Goal: Information Seeking & Learning: Learn about a topic

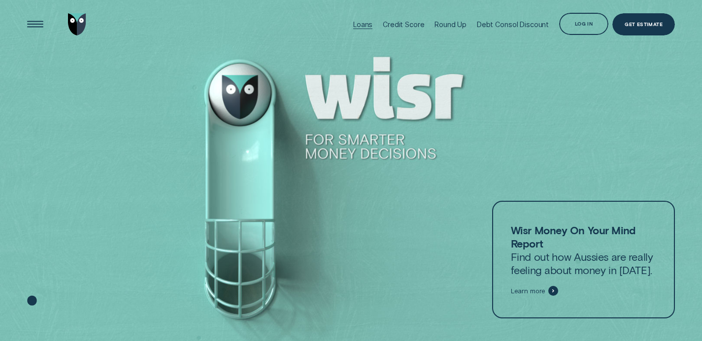
click at [361, 26] on div "Loans" at bounding box center [362, 24] width 19 height 8
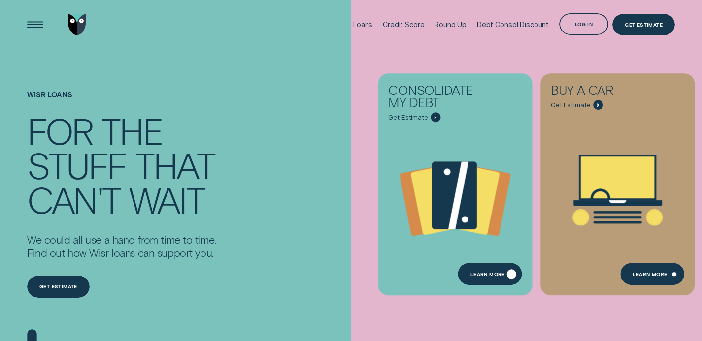
click at [499, 275] on div "Learn more" at bounding box center [487, 275] width 34 height 4
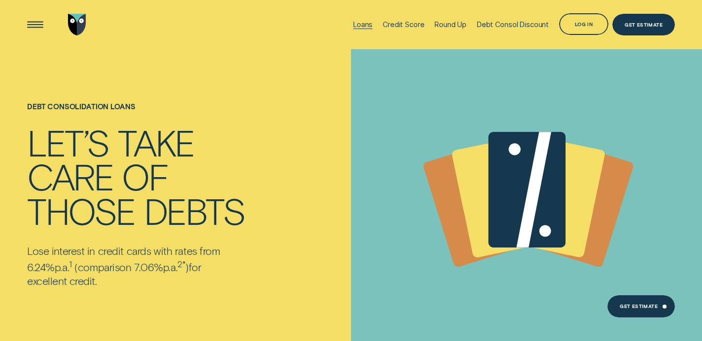
click at [372, 20] on div "Loans" at bounding box center [362, 24] width 19 height 8
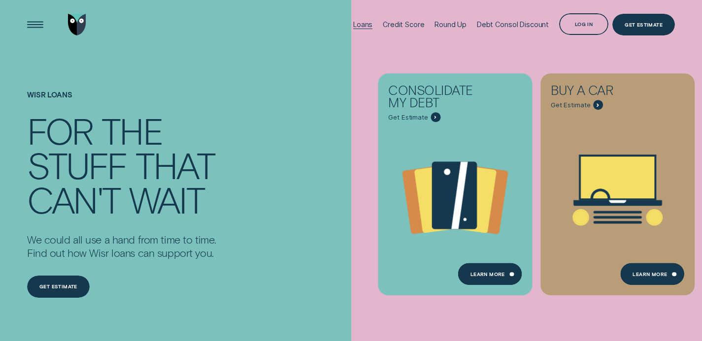
click at [365, 22] on div "Loans" at bounding box center [362, 24] width 19 height 8
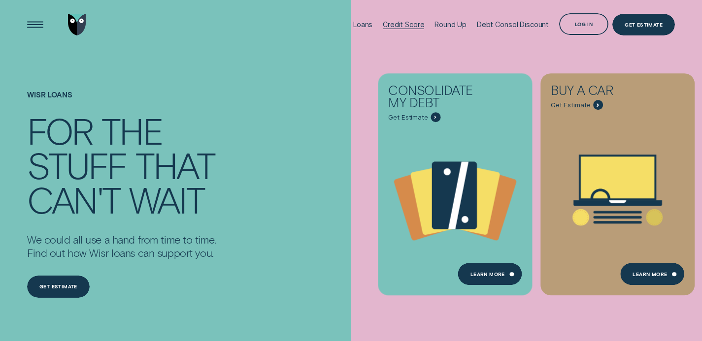
click at [414, 28] on div "Credit Score" at bounding box center [403, 24] width 41 height 8
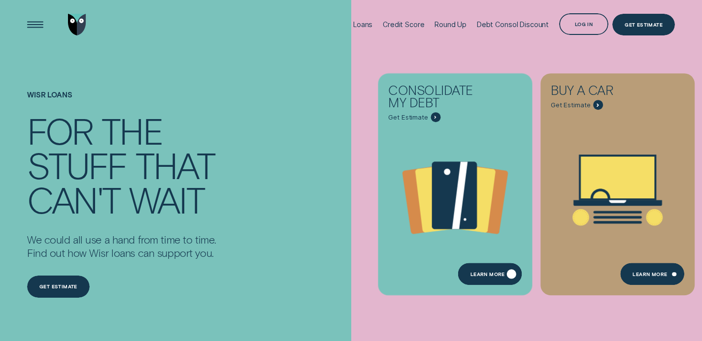
click at [499, 278] on div "Learn more" at bounding box center [487, 275] width 34 height 4
click at [366, 32] on div "Loans" at bounding box center [362, 24] width 19 height 49
click at [370, 15] on div "Loans" at bounding box center [362, 24] width 19 height 49
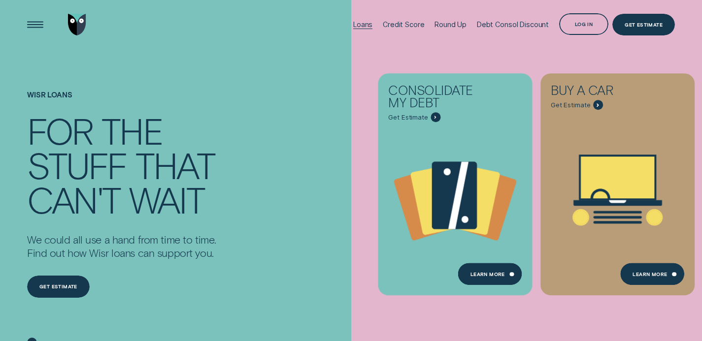
click at [368, 22] on div "Loans" at bounding box center [362, 24] width 19 height 8
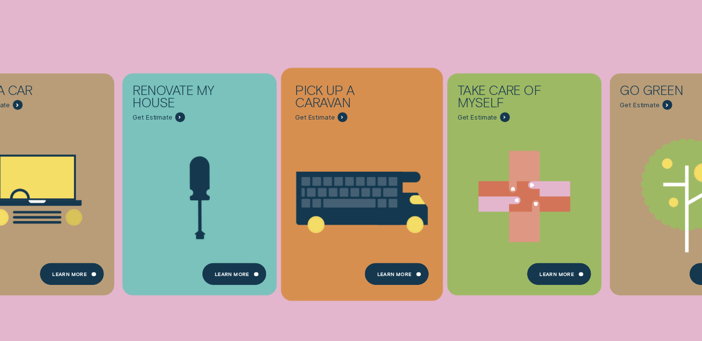
scroll to position [230, 0]
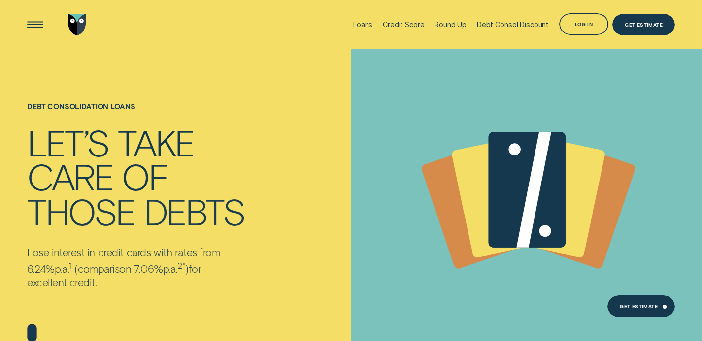
scroll to position [230, 0]
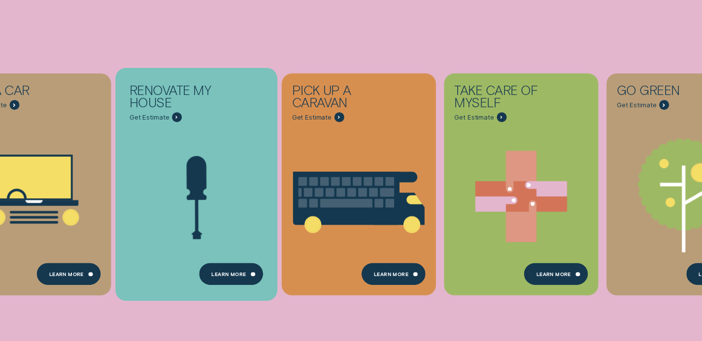
scroll to position [231, 0]
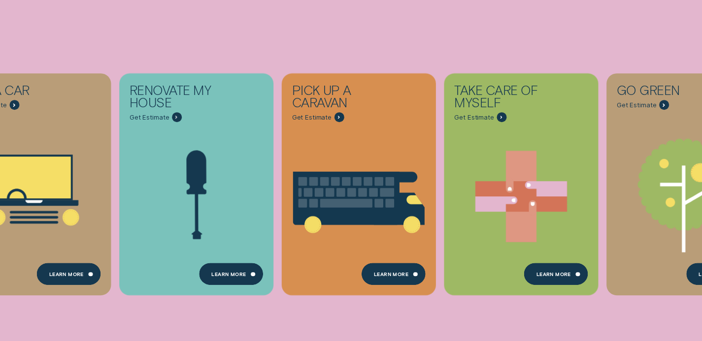
click at [267, 314] on div "Consolidate my debt Get Estimate Loans - Debt Consolidation Learn more Learn mo…" at bounding box center [351, 184] width 702 height 369
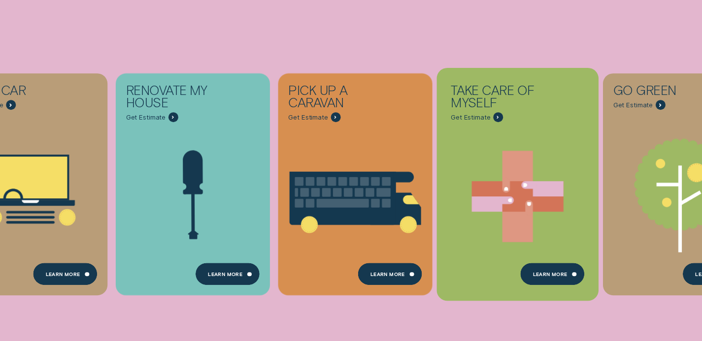
scroll to position [235, 0]
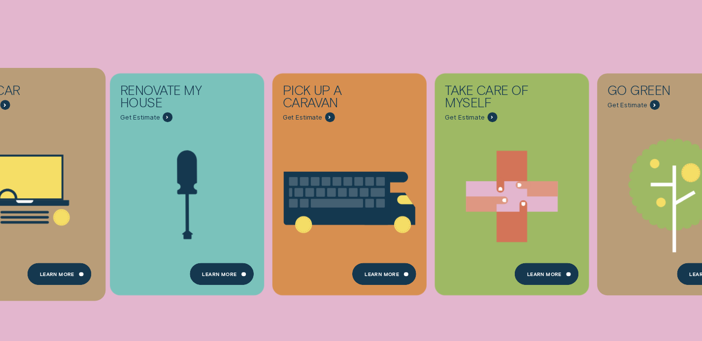
click at [6, 105] on div "Buy a car - Learn more" at bounding box center [5, 105] width 10 height 10
